Goal: Information Seeking & Learning: Understand process/instructions

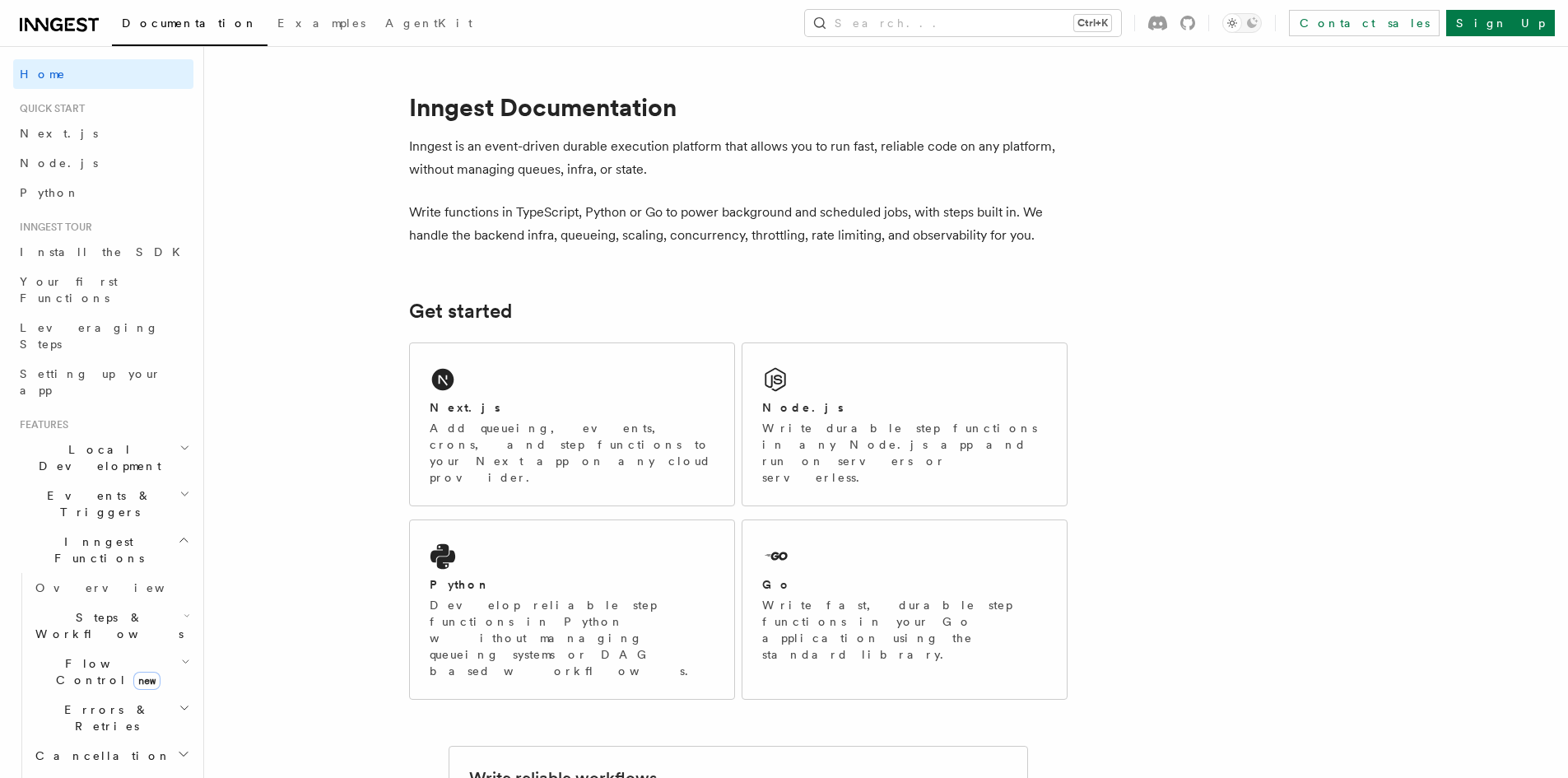
click at [585, 426] on p "Add queueing, events, crons, and step functions to your Next app on any cloud p…" at bounding box center [572, 452] width 285 height 66
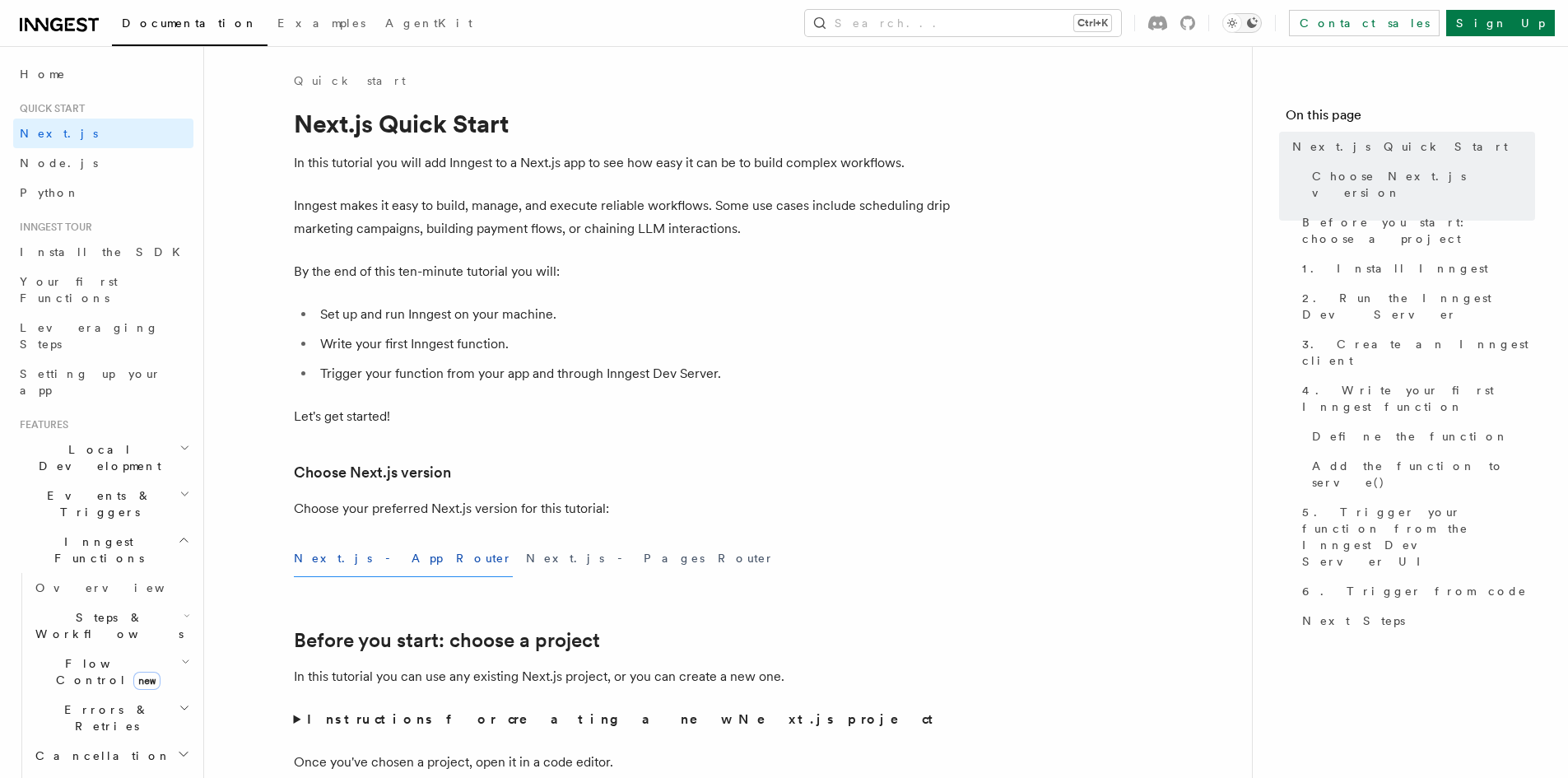
click at [1262, 28] on button "Toggle dark mode" at bounding box center [1241, 23] width 39 height 20
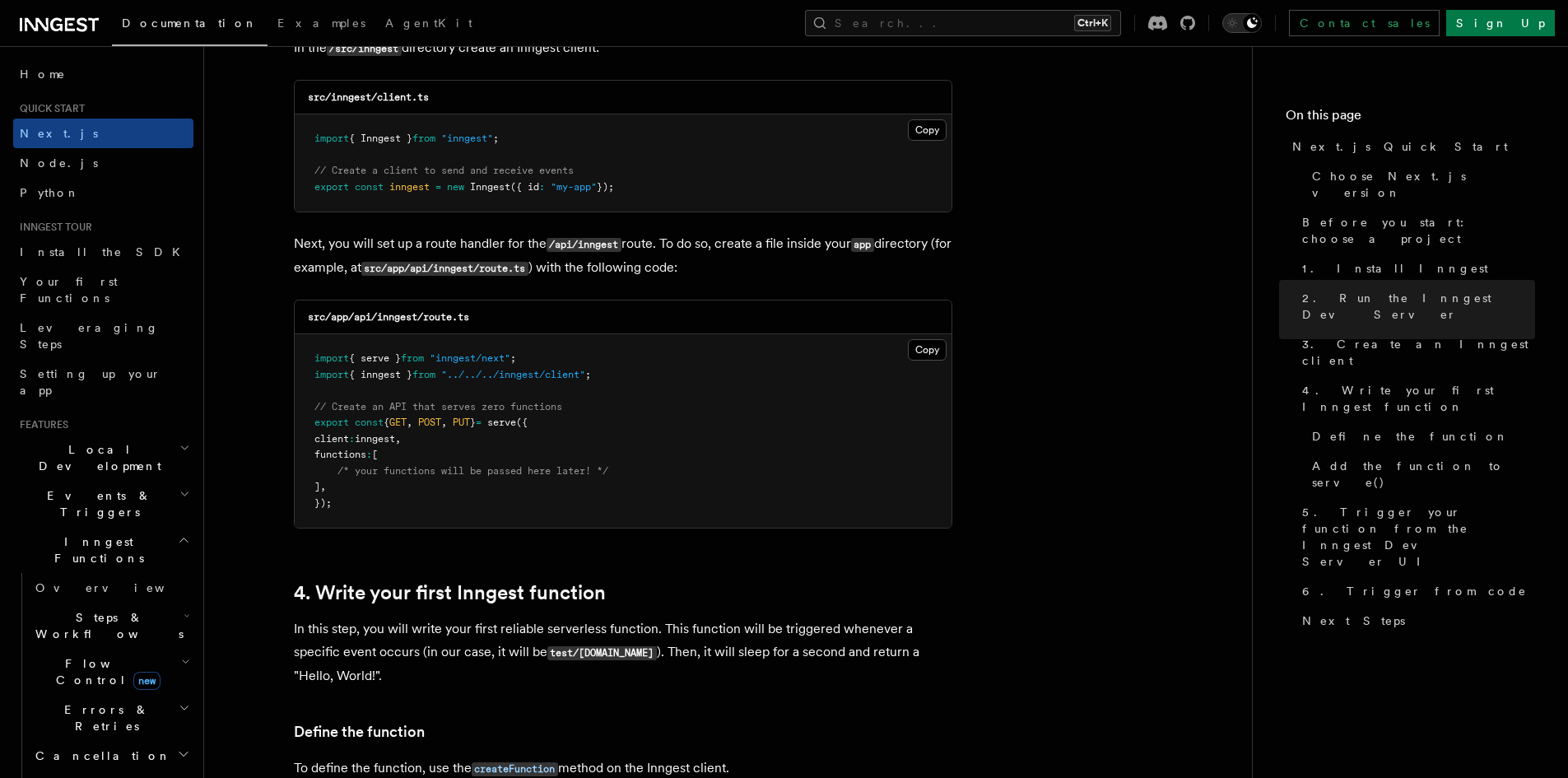
scroll to position [2387, 0]
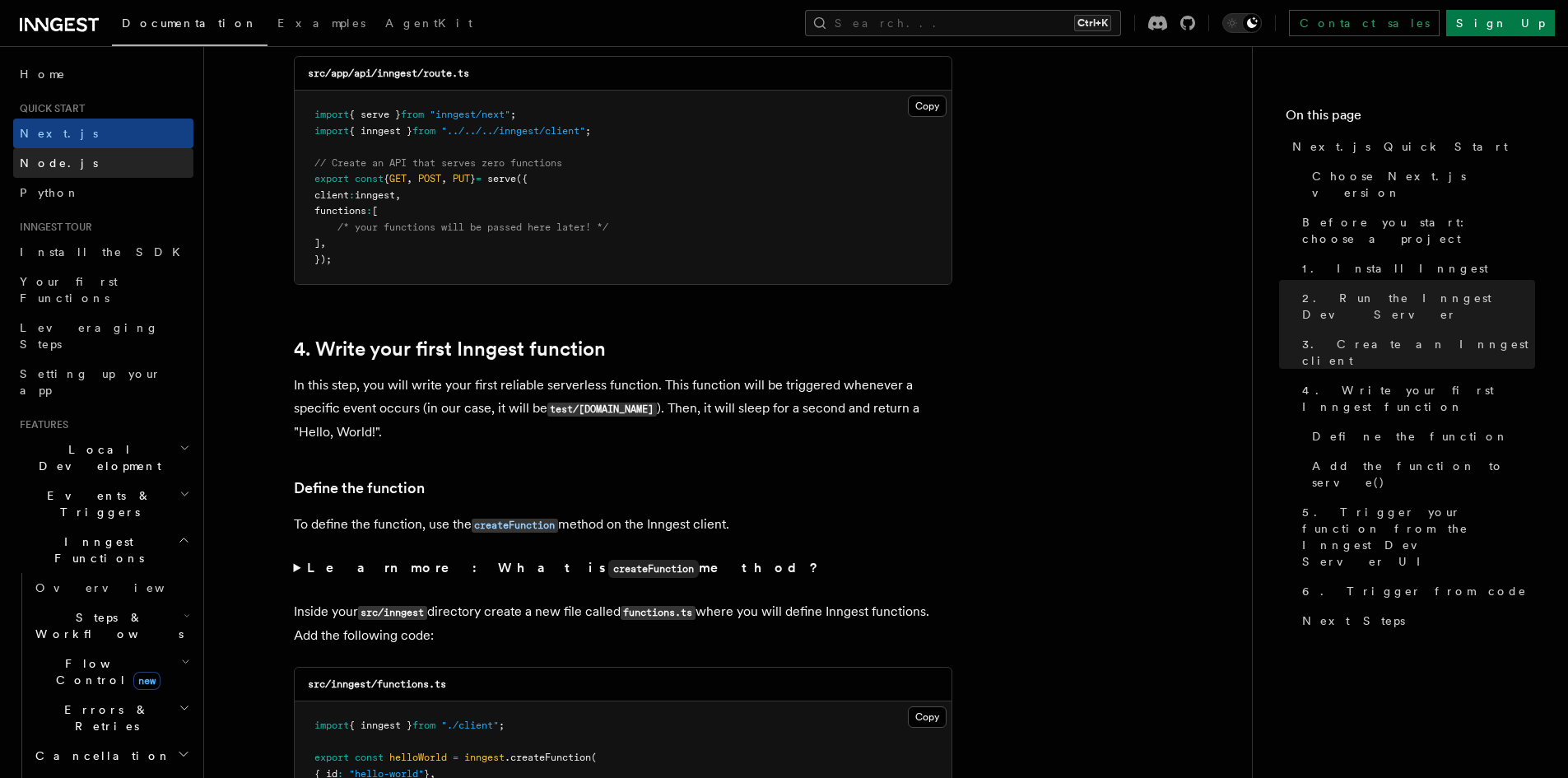
click at [55, 150] on link "Node.js" at bounding box center [104, 162] width 181 height 29
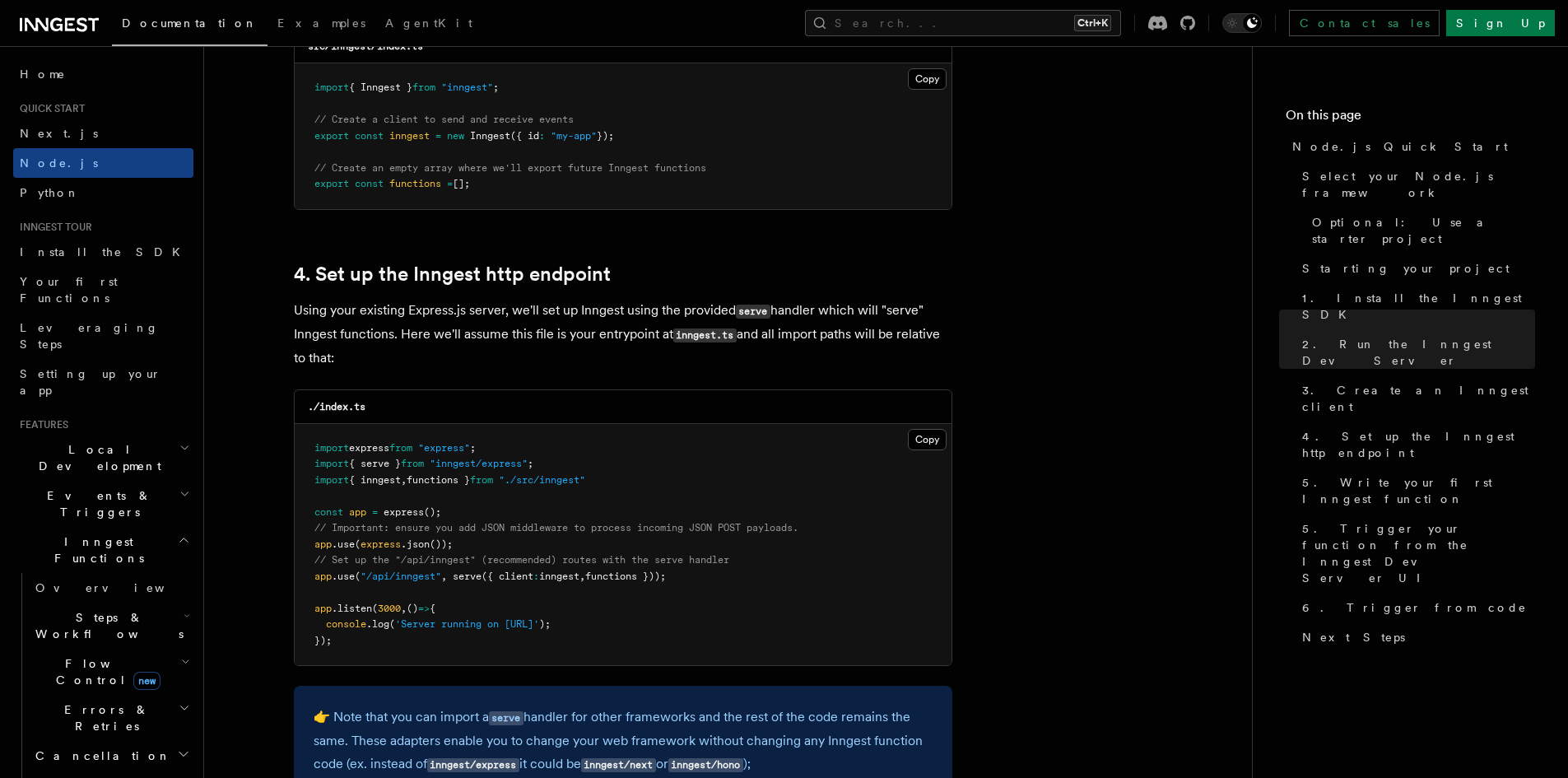
scroll to position [2469, 0]
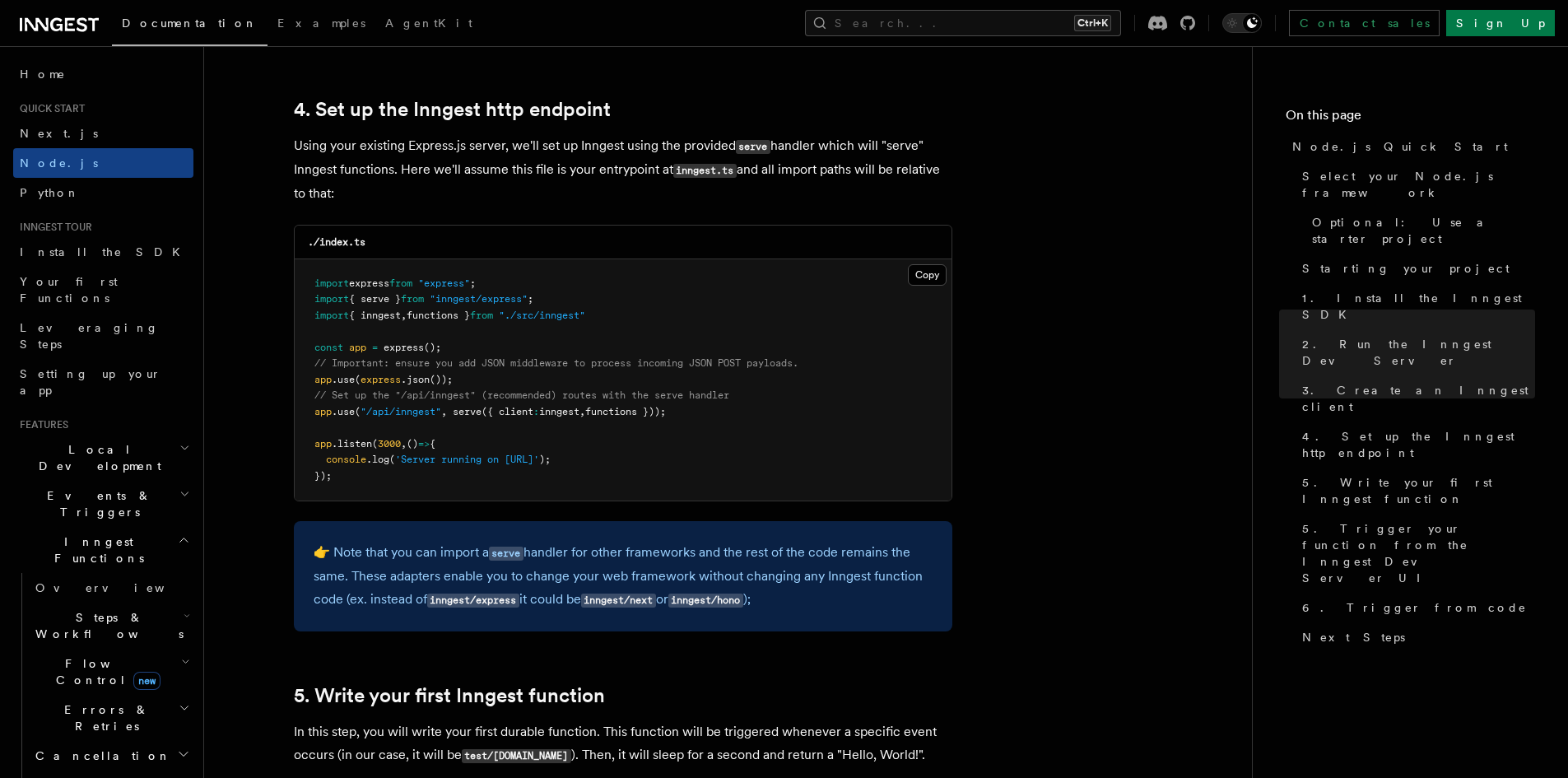
drag, startPoint x: 308, startPoint y: 412, endPoint x: 688, endPoint y: 410, distance: 380.0
click at [688, 410] on pre "import express from "express" ; import { serve } from "inngest/express" ; impor…" at bounding box center [624, 379] width 657 height 242
drag, startPoint x: 613, startPoint y: 430, endPoint x: 655, endPoint y: 409, distance: 47.0
click at [613, 430] on pre "import express from "express" ; import { serve } from "inngest/express" ; impor…" at bounding box center [624, 379] width 657 height 242
drag, startPoint x: 709, startPoint y: 411, endPoint x: 285, endPoint y: 403, distance: 424.1
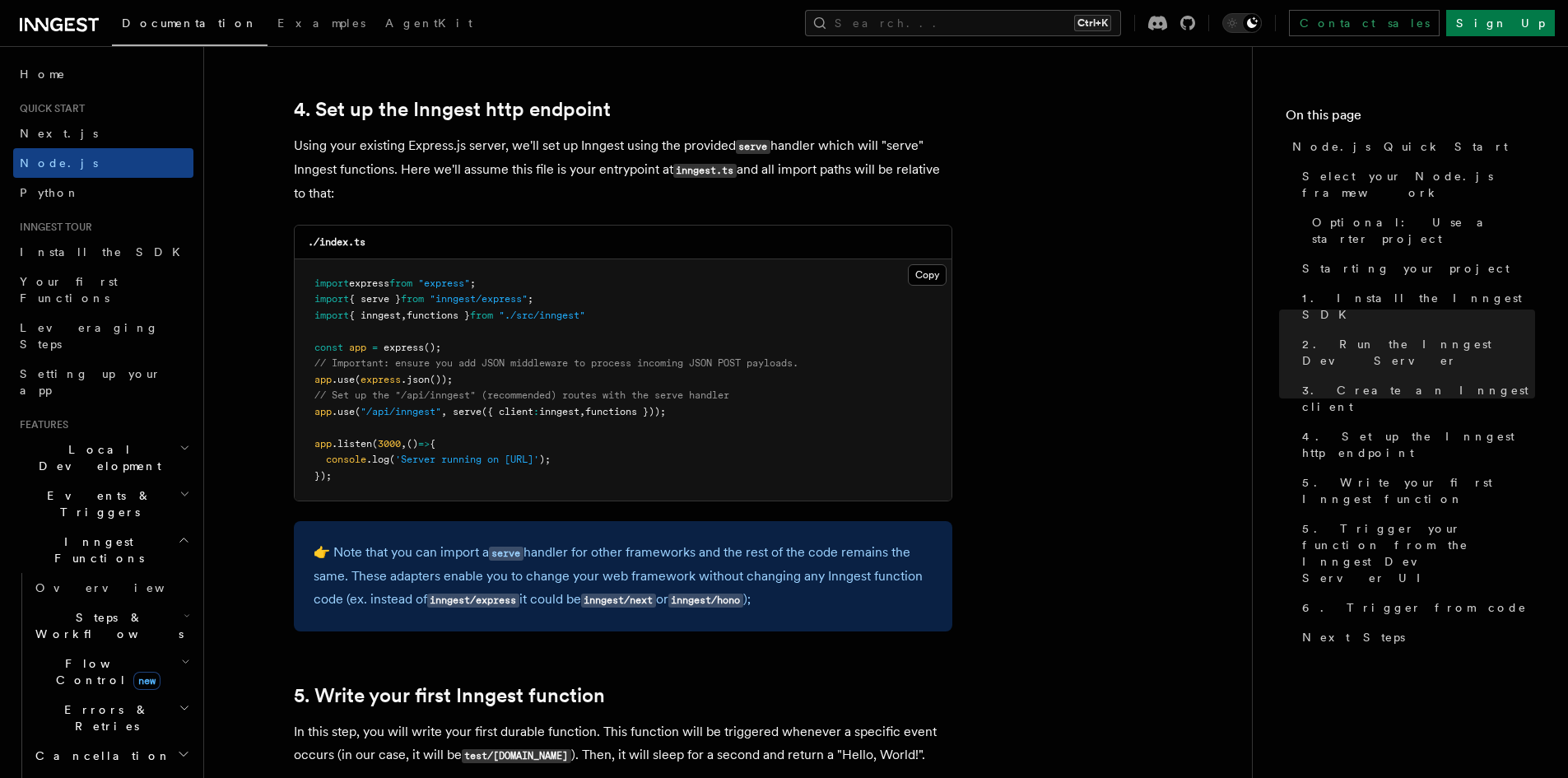
click at [422, 421] on pre "import express from "express" ; import { serve } from "inngest/express" ; impor…" at bounding box center [624, 379] width 657 height 242
drag, startPoint x: 354, startPoint y: 411, endPoint x: 476, endPoint y: 419, distance: 122.3
click at [476, 419] on pre "import express from "express" ; import { serve } from "inngest/express" ; impor…" at bounding box center [624, 379] width 657 height 242
click at [463, 441] on pre "import express from "express" ; import { serve } from "inngest/express" ; impor…" at bounding box center [624, 379] width 657 height 242
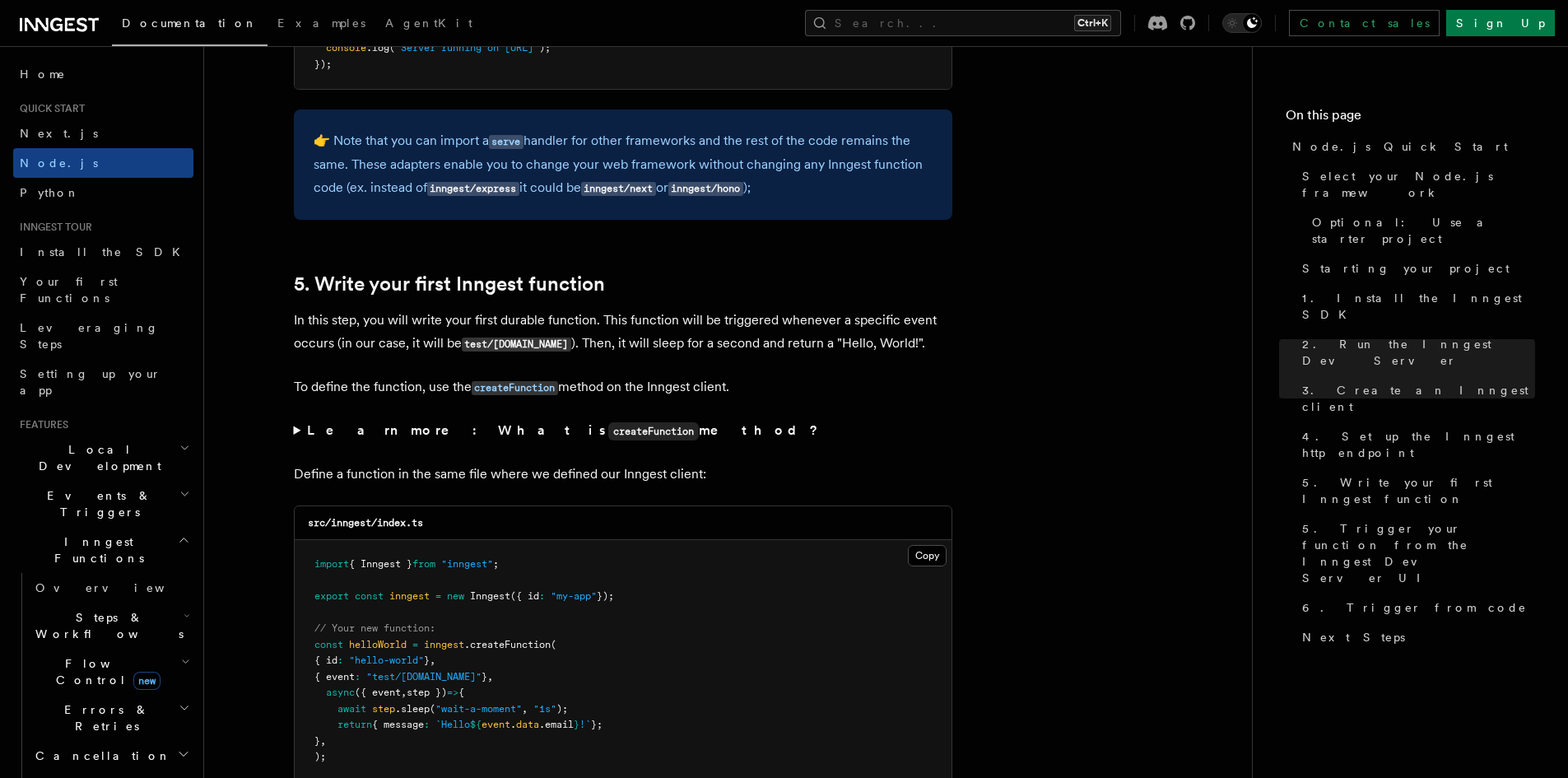
scroll to position [2633, 0]
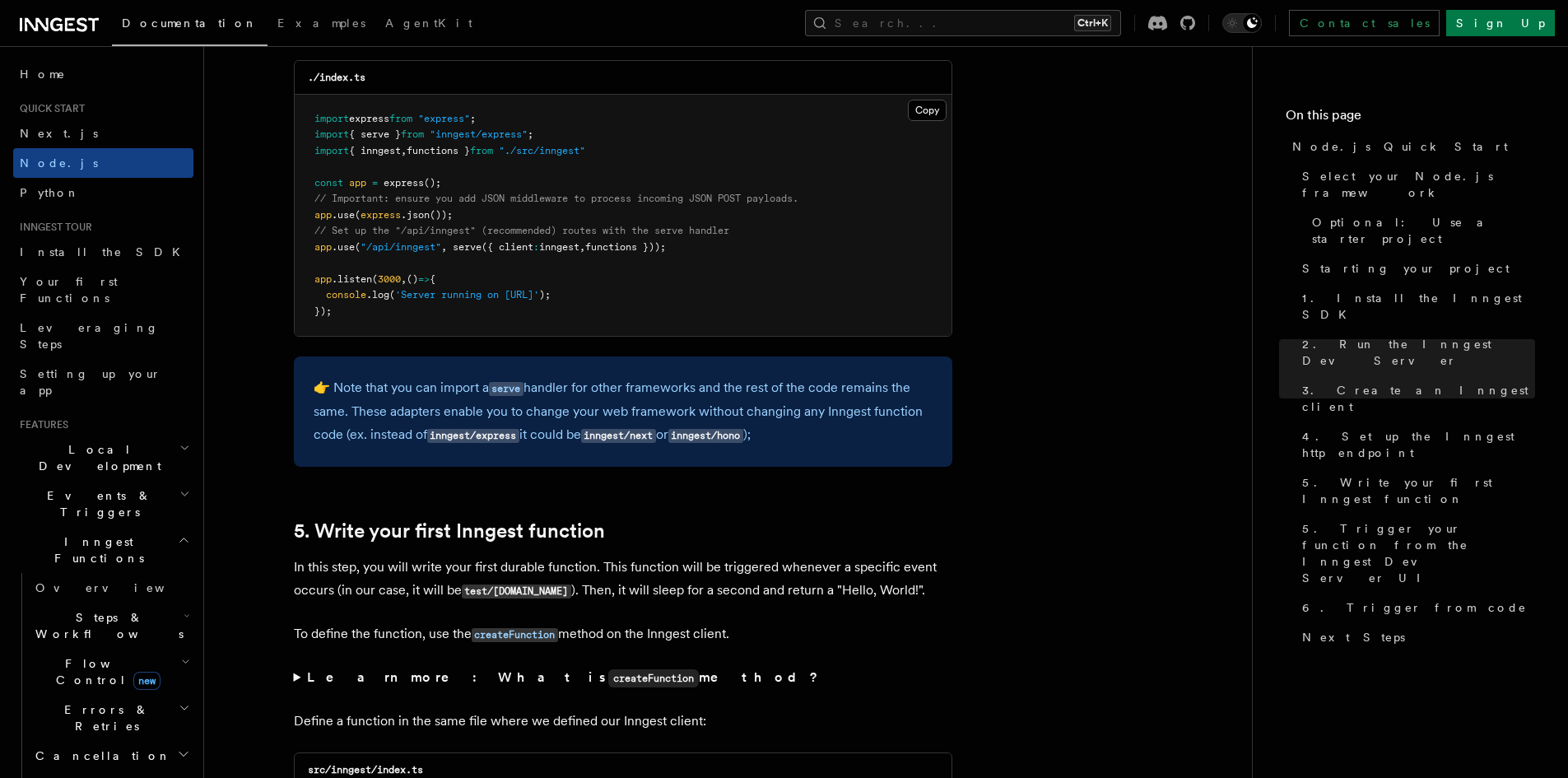
click at [621, 250] on span "functions }));" at bounding box center [625, 247] width 80 height 12
click at [623, 248] on span "functions }));" at bounding box center [625, 247] width 80 height 12
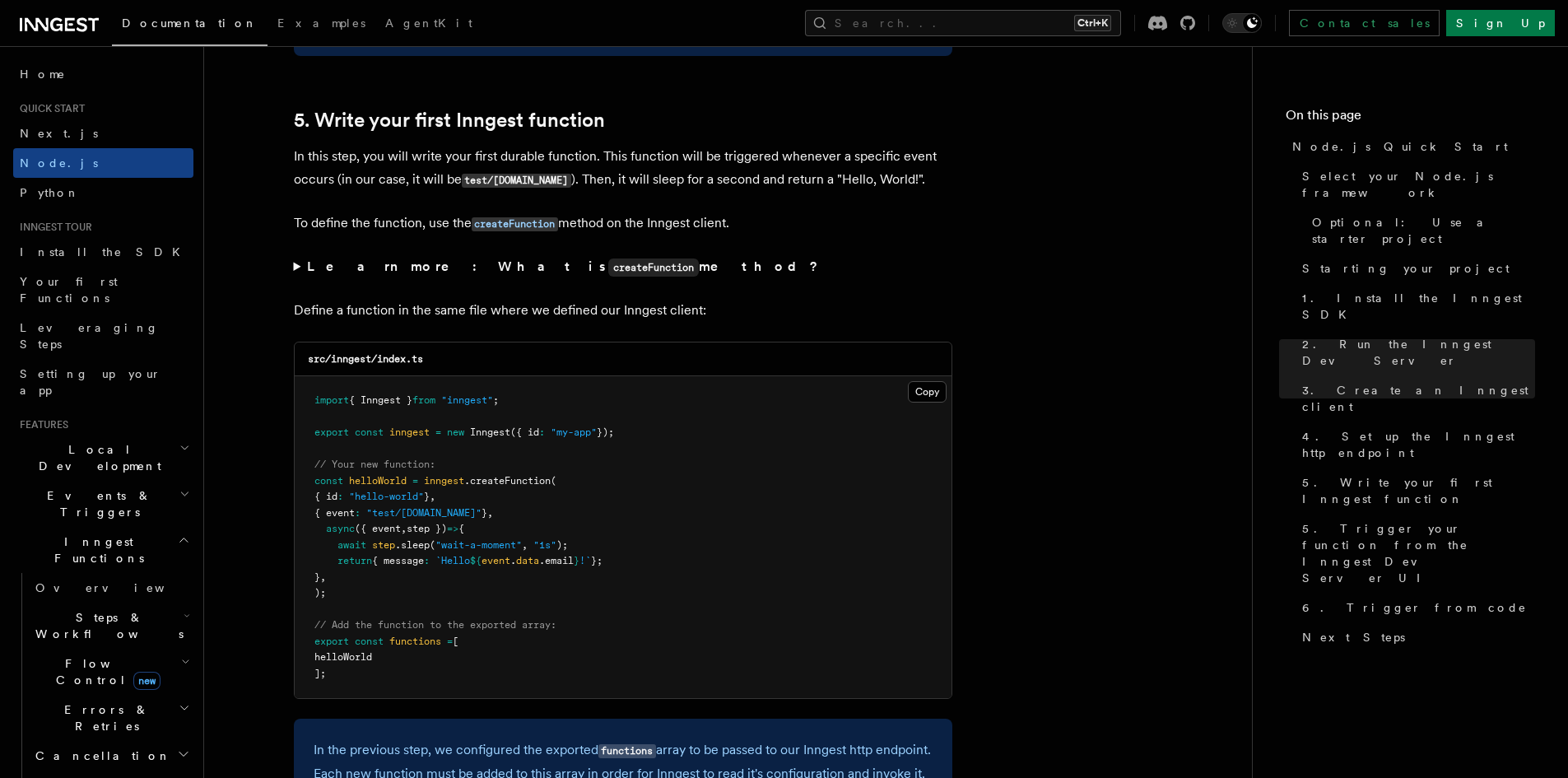
scroll to position [3044, 0]
drag, startPoint x: 407, startPoint y: 503, endPoint x: 416, endPoint y: 501, distance: 9.2
click at [416, 501] on span ""hello-world"" at bounding box center [387, 496] width 75 height 12
click at [418, 509] on span ""test/hello.world"" at bounding box center [424, 512] width 115 height 12
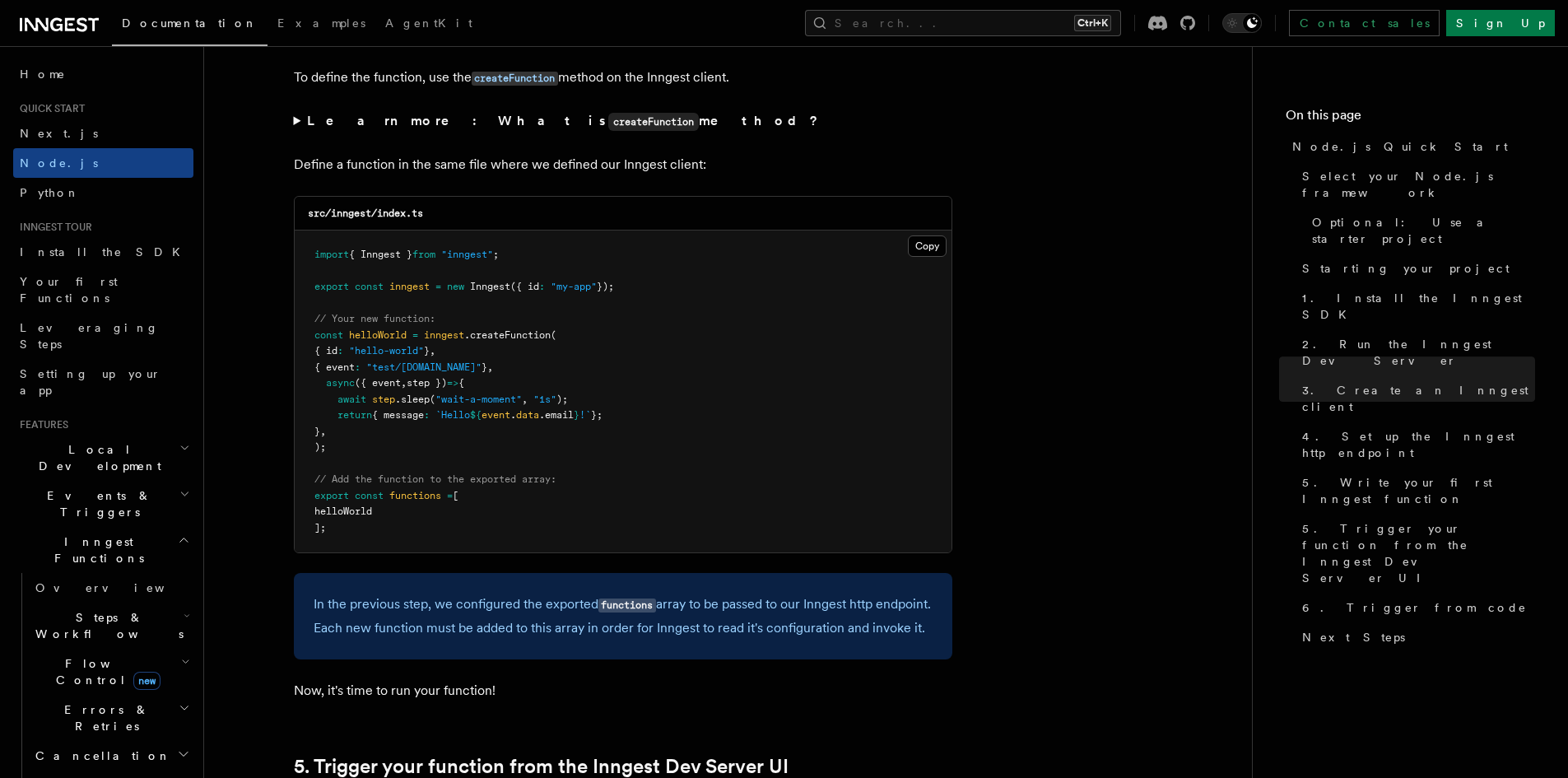
scroll to position [3209, 0]
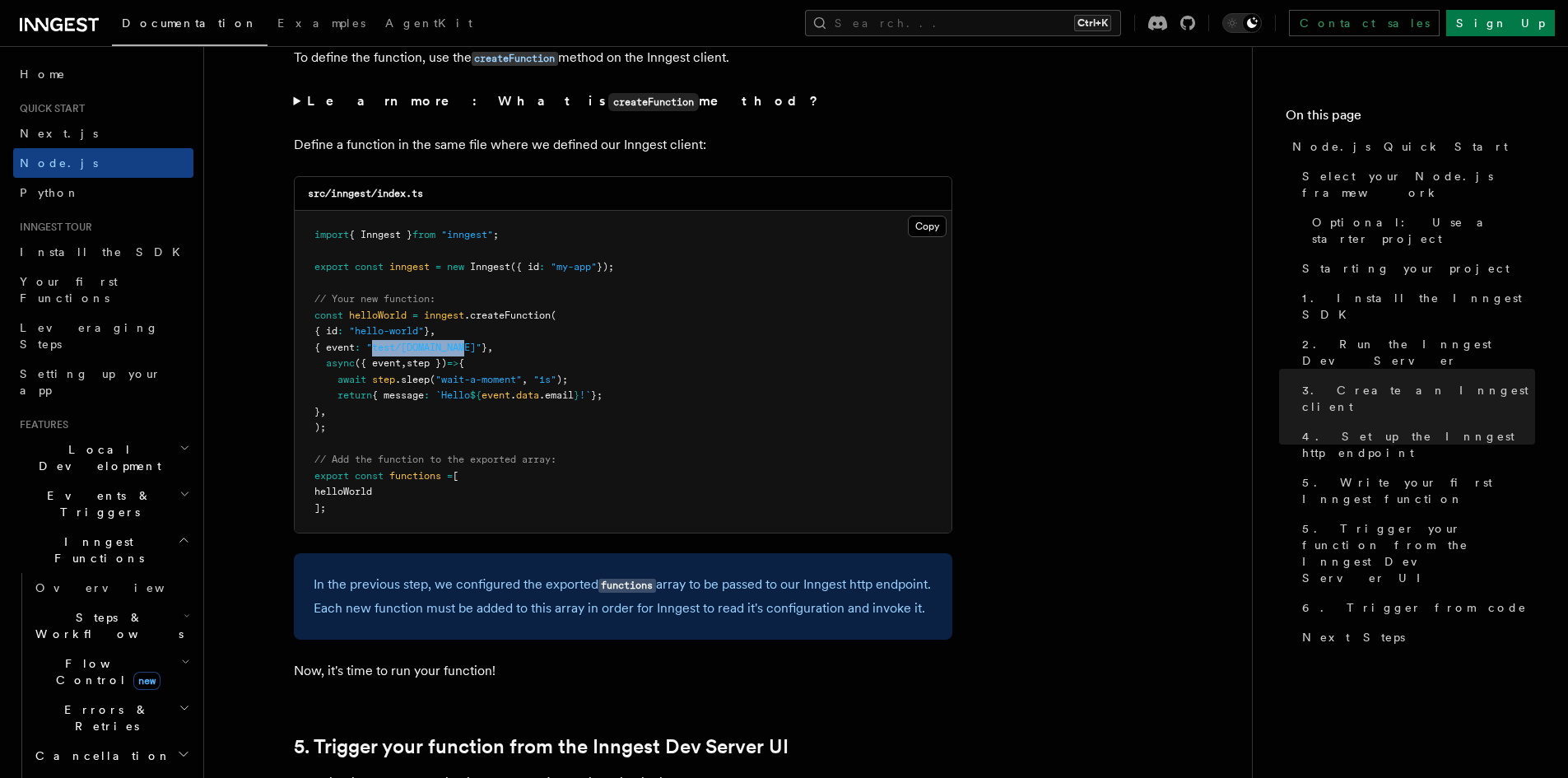
drag, startPoint x: 387, startPoint y: 348, endPoint x: 480, endPoint y: 346, distance: 93.0
click at [480, 346] on span ""test/hello.world"" at bounding box center [424, 348] width 115 height 12
click at [458, 369] on span "=>" at bounding box center [453, 363] width 12 height 12
drag, startPoint x: 339, startPoint y: 385, endPoint x: 582, endPoint y: 374, distance: 243.2
click at [582, 374] on pre "import { Inngest } from "inngest" ; export const inngest = new Inngest ({ id : …" at bounding box center [624, 371] width 657 height 322
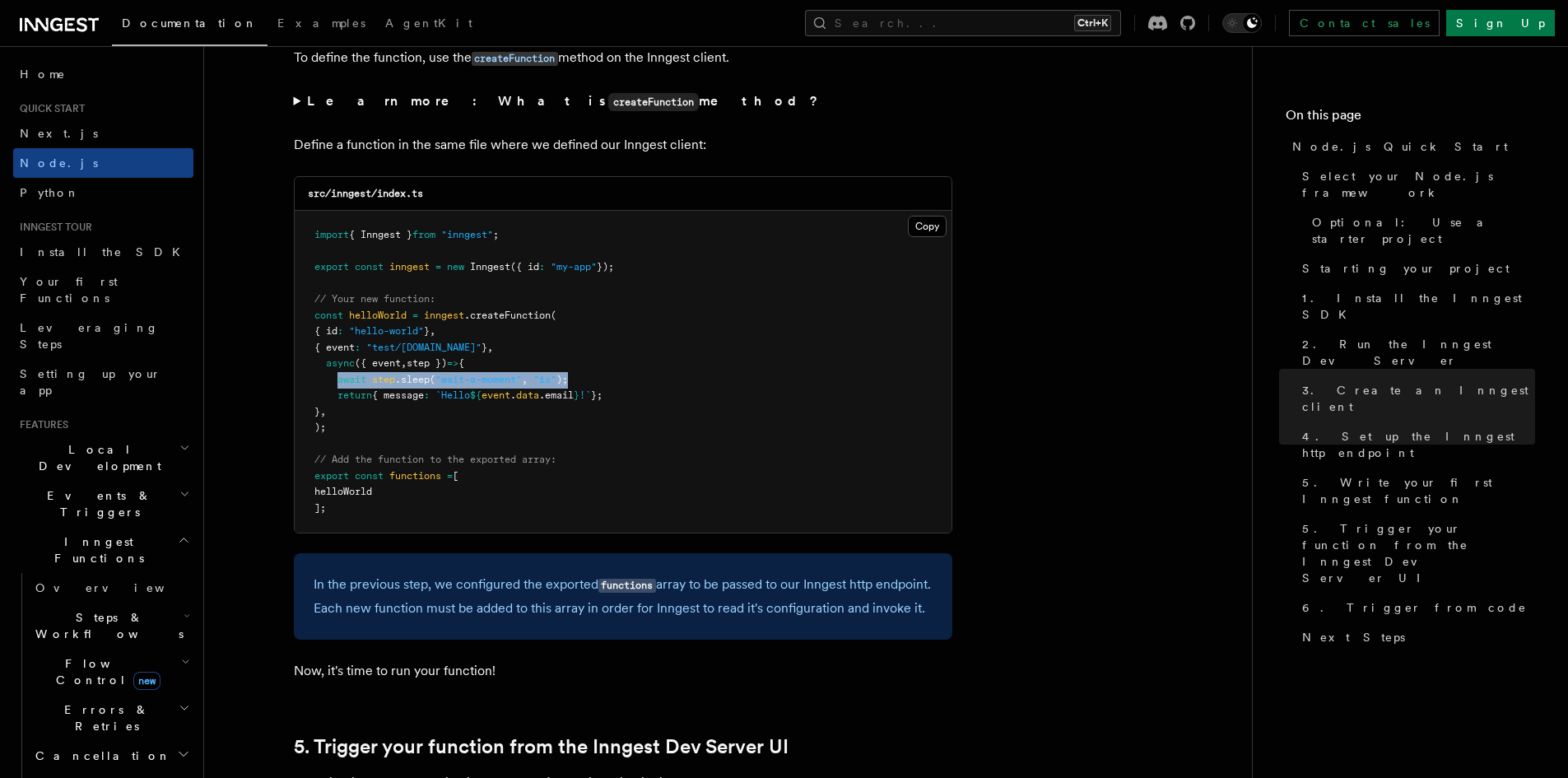
click at [582, 374] on pre "import { Inngest } from "inngest" ; export const inngest = new Inngest ({ id : …" at bounding box center [624, 371] width 657 height 322
drag, startPoint x: 443, startPoint y: 402, endPoint x: 621, endPoint y: 399, distance: 178.0
click at [603, 399] on span "return { message : `Hello ${ event . data .email } !` };" at bounding box center [458, 395] width 288 height 12
drag, startPoint x: 631, startPoint y: 391, endPoint x: 520, endPoint y: 465, distance: 133.4
click at [632, 391] on pre "import { Inngest } from "inngest" ; export const inngest = new Inngest ({ id : …" at bounding box center [624, 371] width 657 height 322
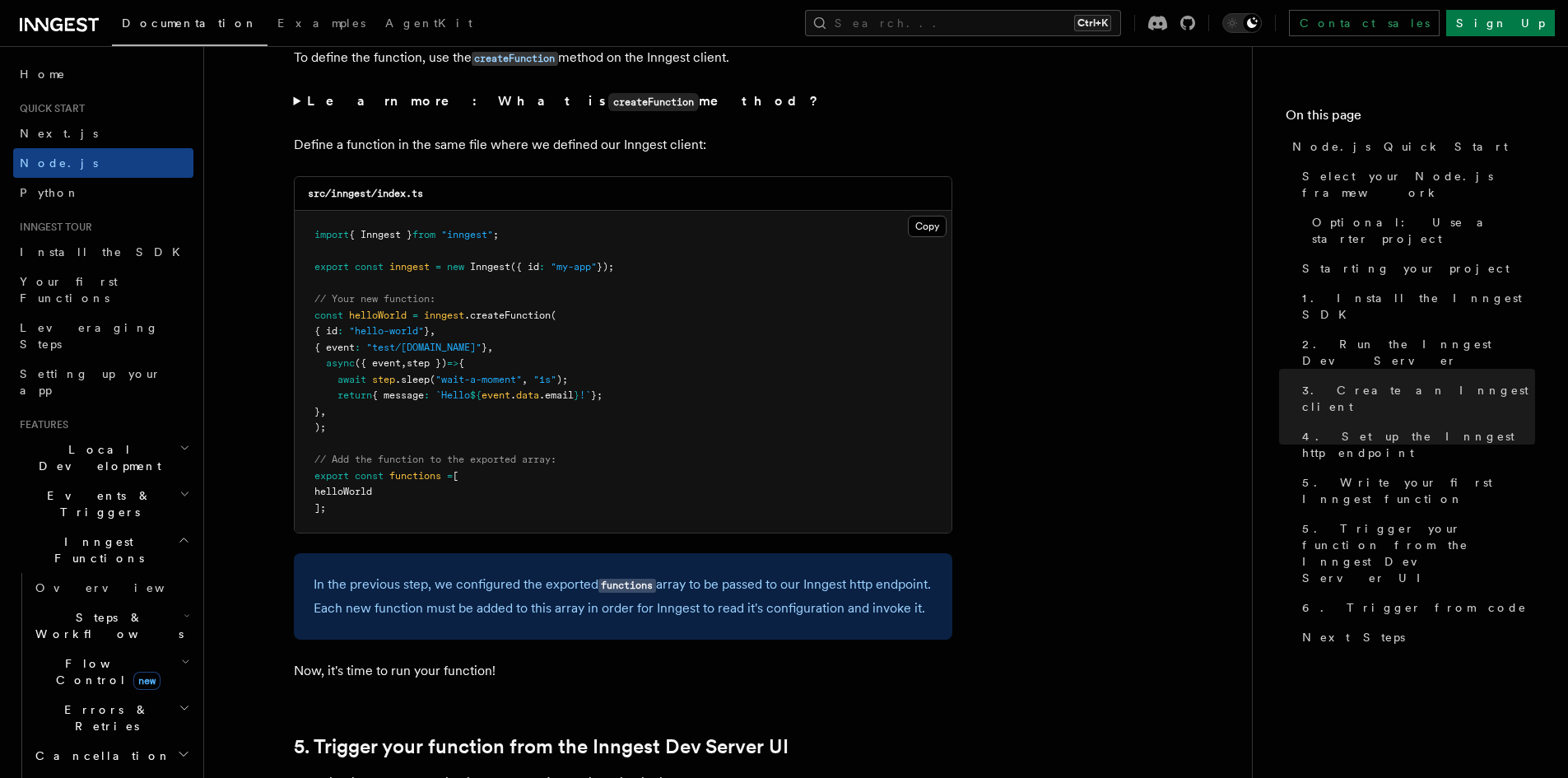
drag, startPoint x: 641, startPoint y: 391, endPoint x: 322, endPoint y: 392, distance: 319.0
click at [322, 392] on pre "import { Inngest } from "inngest" ; export const inngest = new Inngest ({ id : …" at bounding box center [624, 371] width 657 height 322
drag, startPoint x: 522, startPoint y: 450, endPoint x: 530, endPoint y: 446, distance: 8.9
click at [523, 450] on pre "import { Inngest } from "inngest" ; export const inngest = new Inngest ({ id : …" at bounding box center [624, 371] width 657 height 322
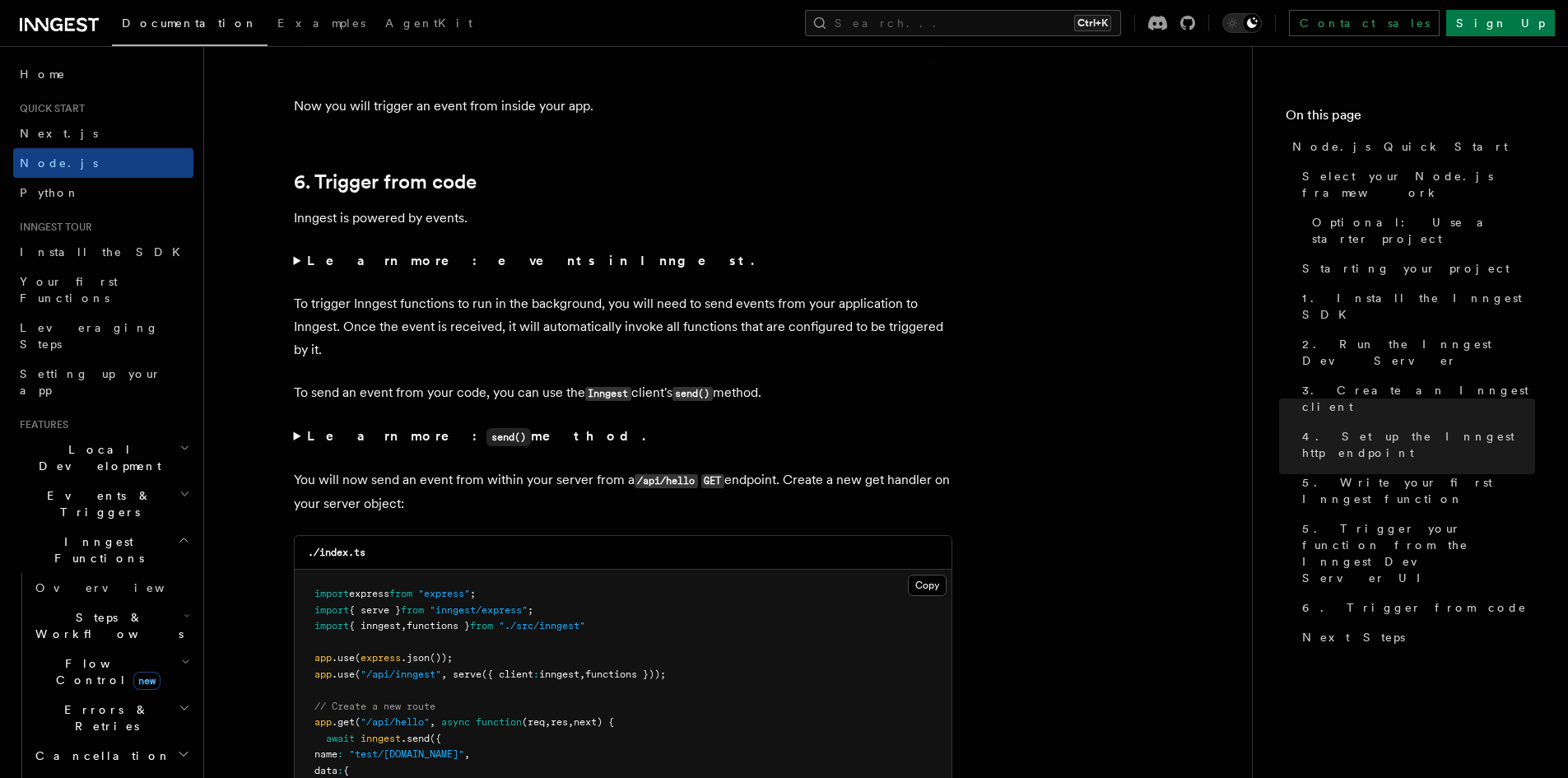
scroll to position [8393, 0]
